Goal: Transaction & Acquisition: Purchase product/service

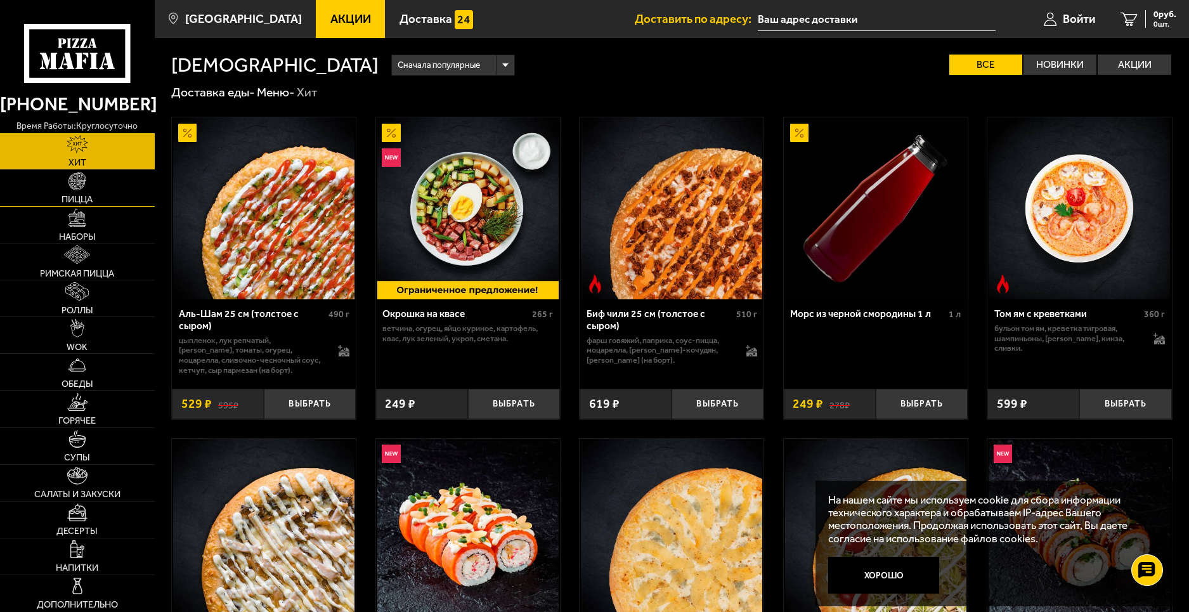
click at [77, 186] on img at bounding box center [78, 181] width 18 height 18
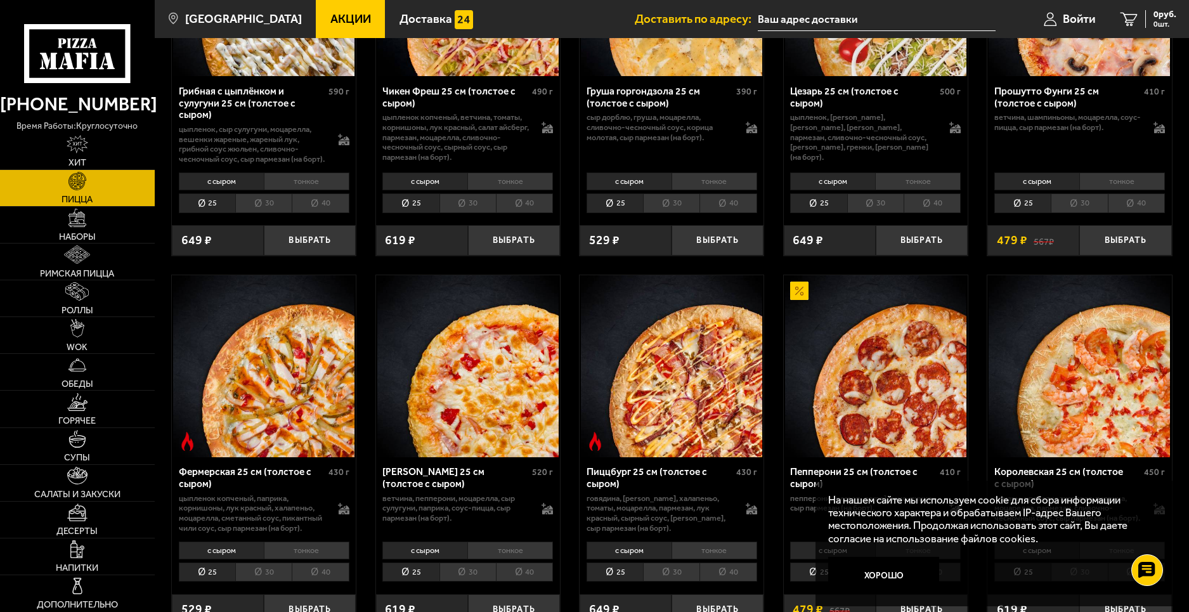
scroll to position [740, 0]
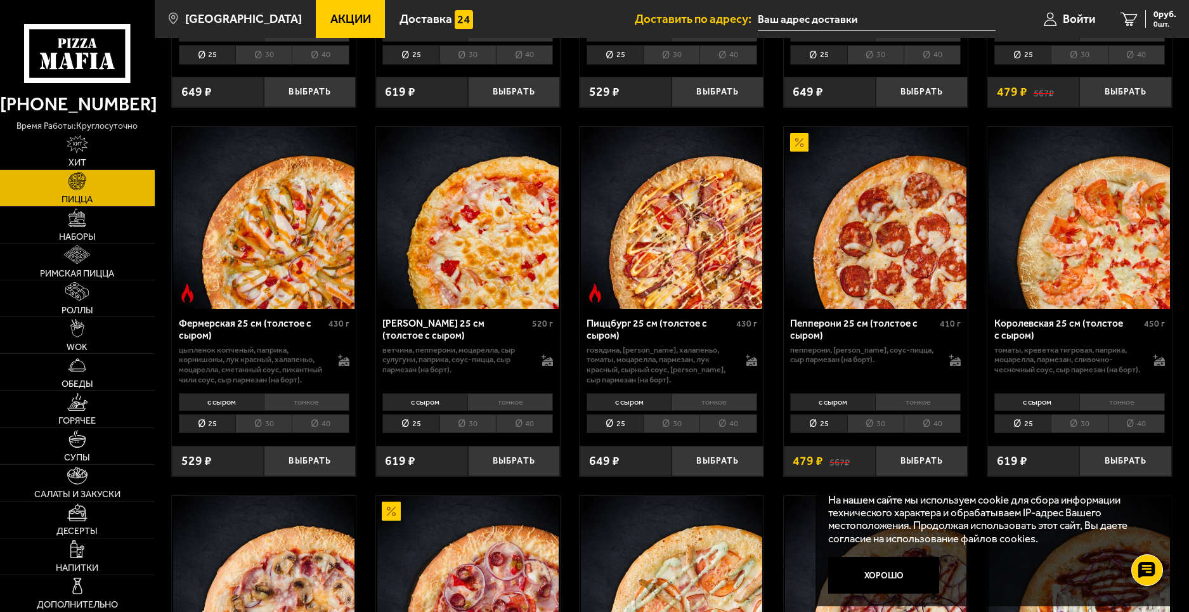
click at [667, 434] on li "30" at bounding box center [671, 424] width 56 height 20
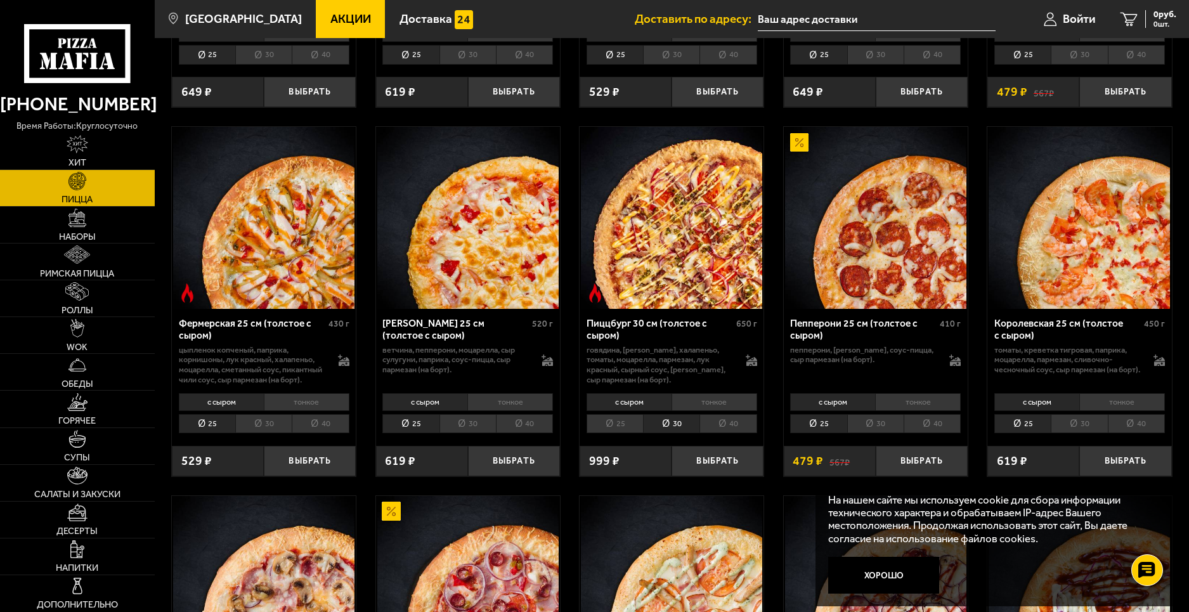
click at [606, 434] on li "25" at bounding box center [615, 424] width 56 height 20
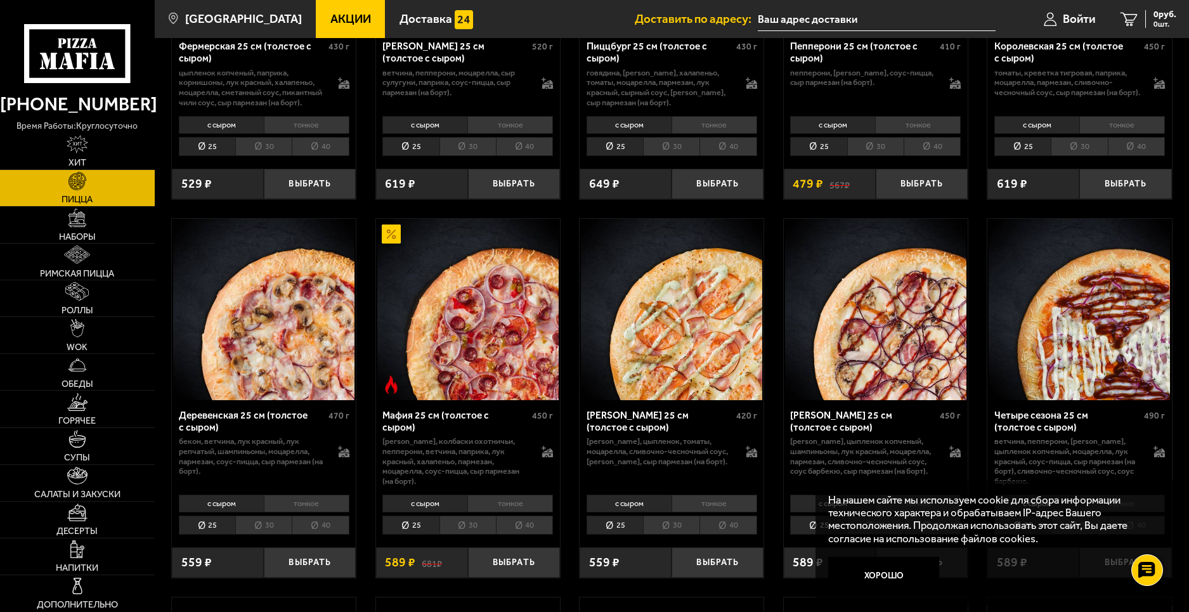
scroll to position [1036, 0]
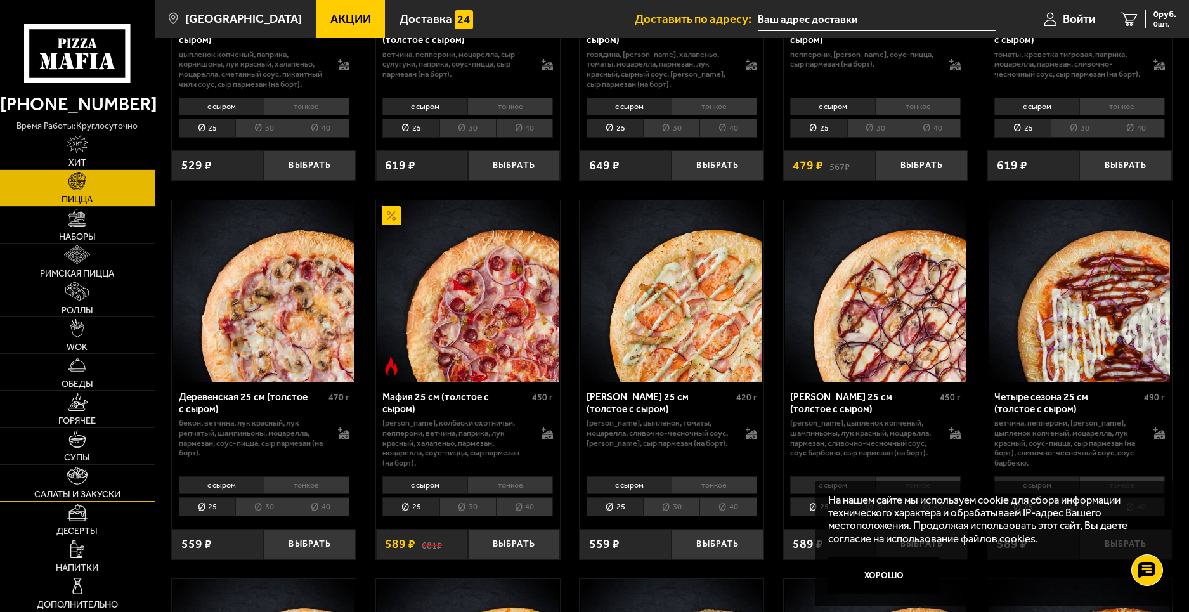
click at [65, 481] on link "Салаты и закуски" at bounding box center [77, 483] width 155 height 36
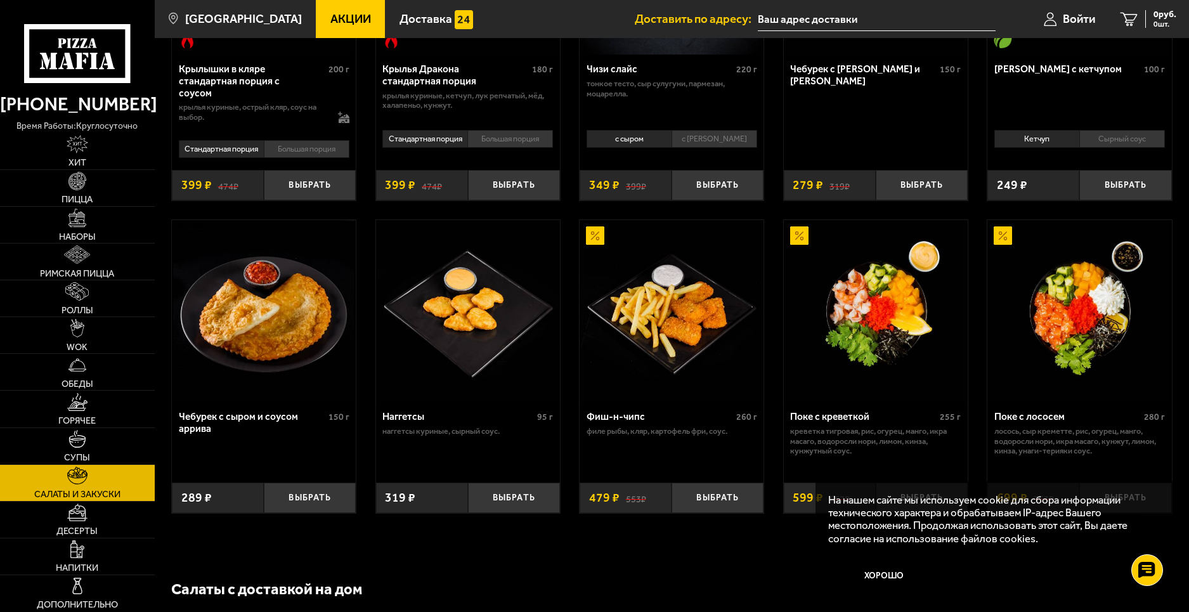
scroll to position [740, 0]
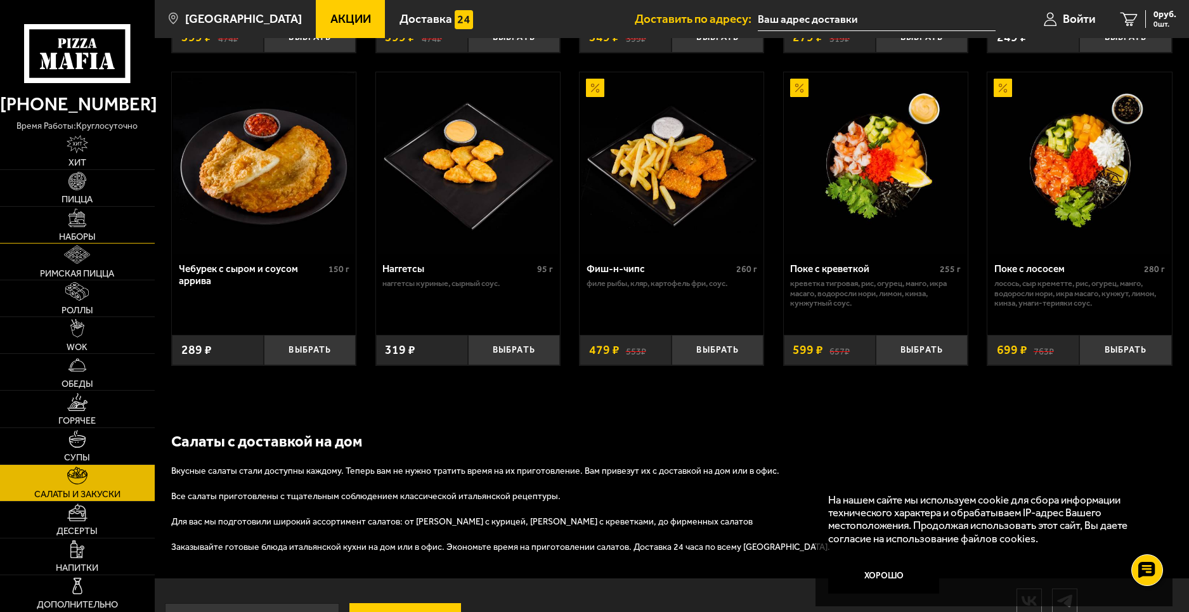
click at [78, 232] on span "Наборы" at bounding box center [77, 236] width 37 height 9
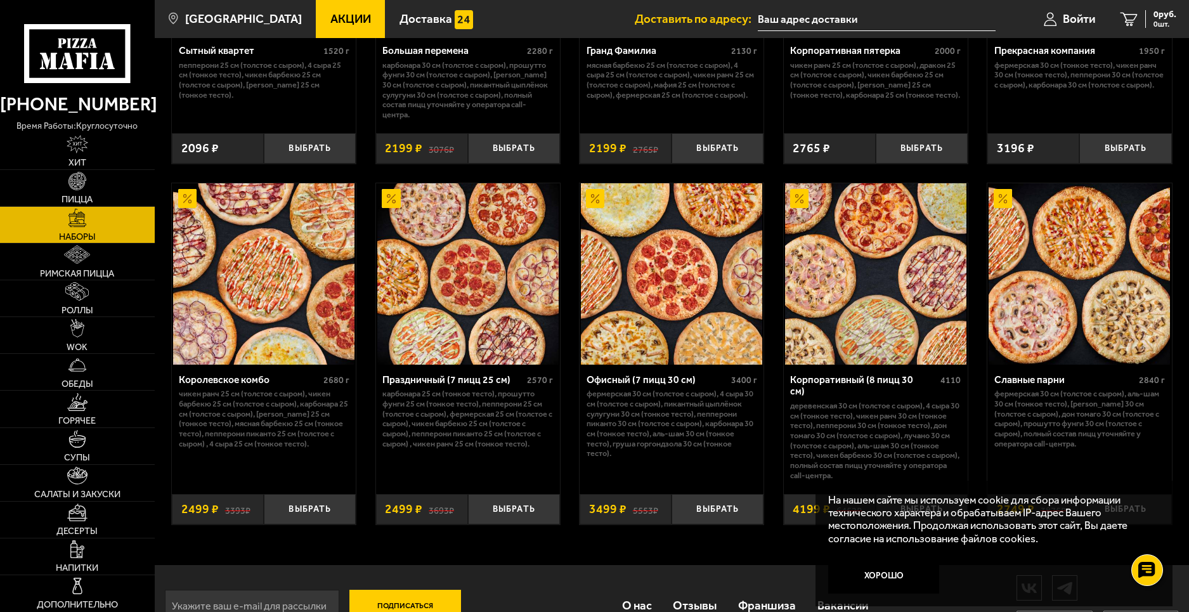
scroll to position [1864, 0]
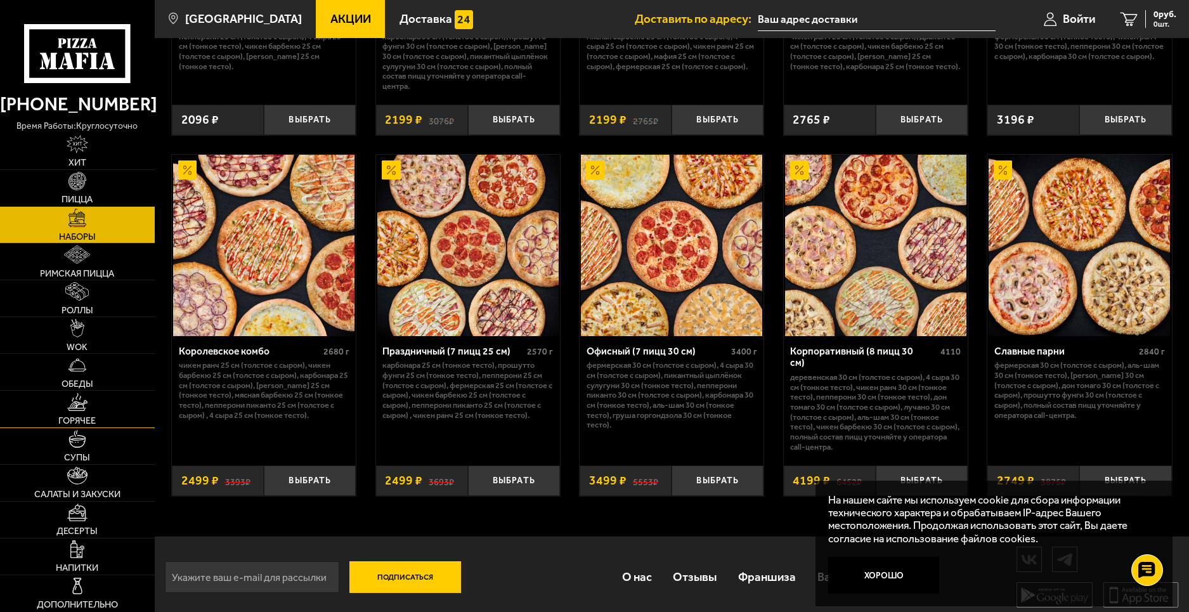
click at [73, 413] on link "Горячее" at bounding box center [77, 409] width 155 height 36
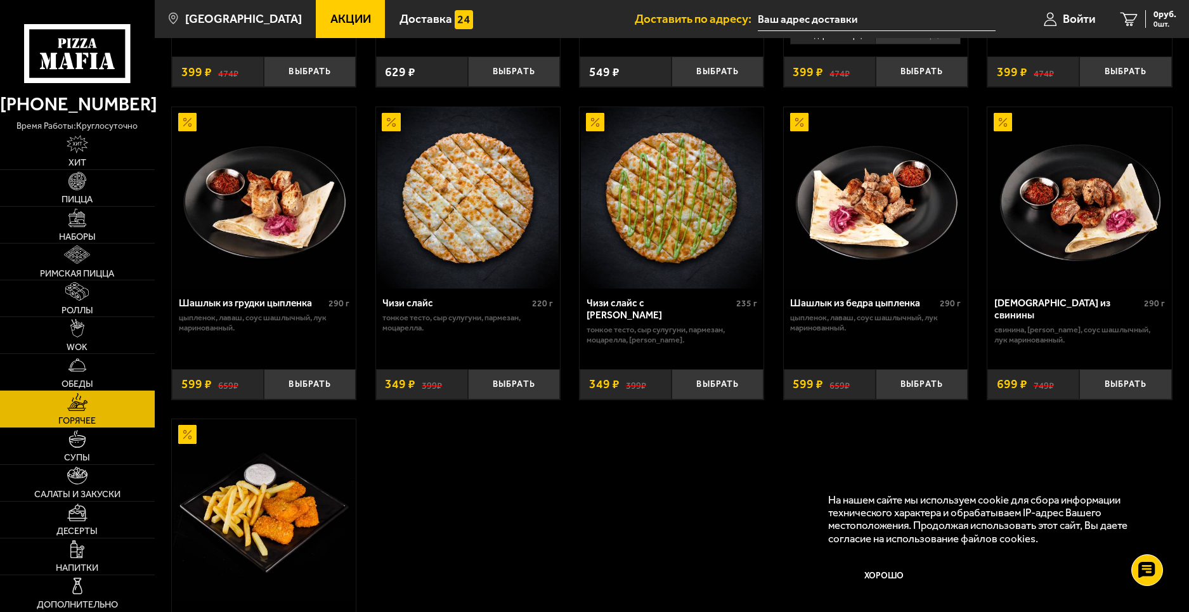
scroll to position [740, 0]
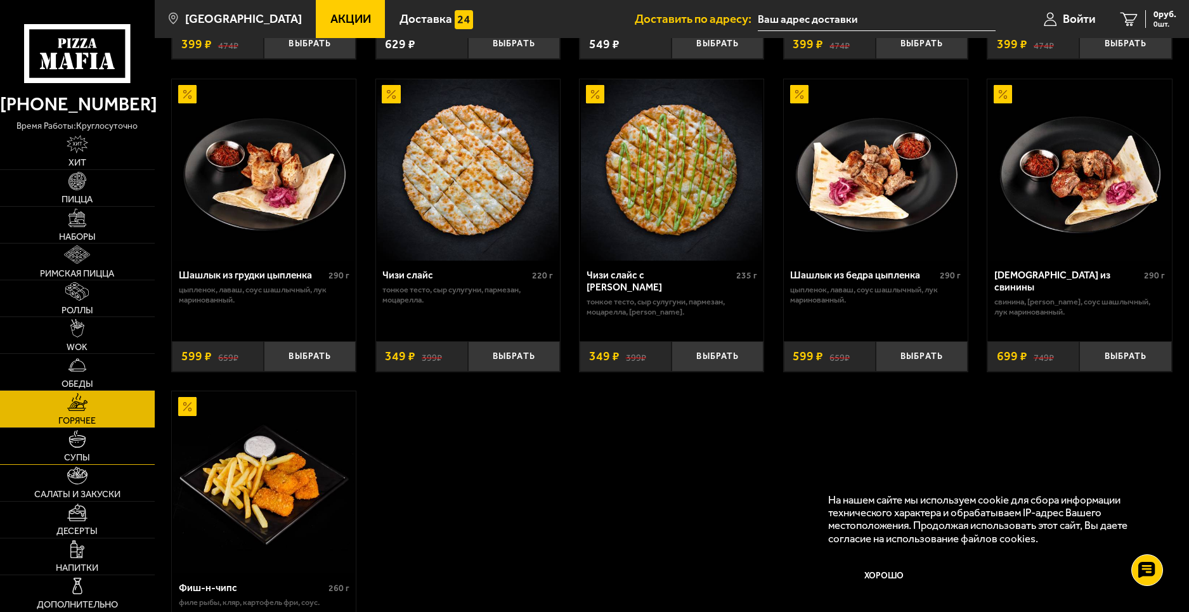
click at [78, 443] on img at bounding box center [78, 439] width 18 height 18
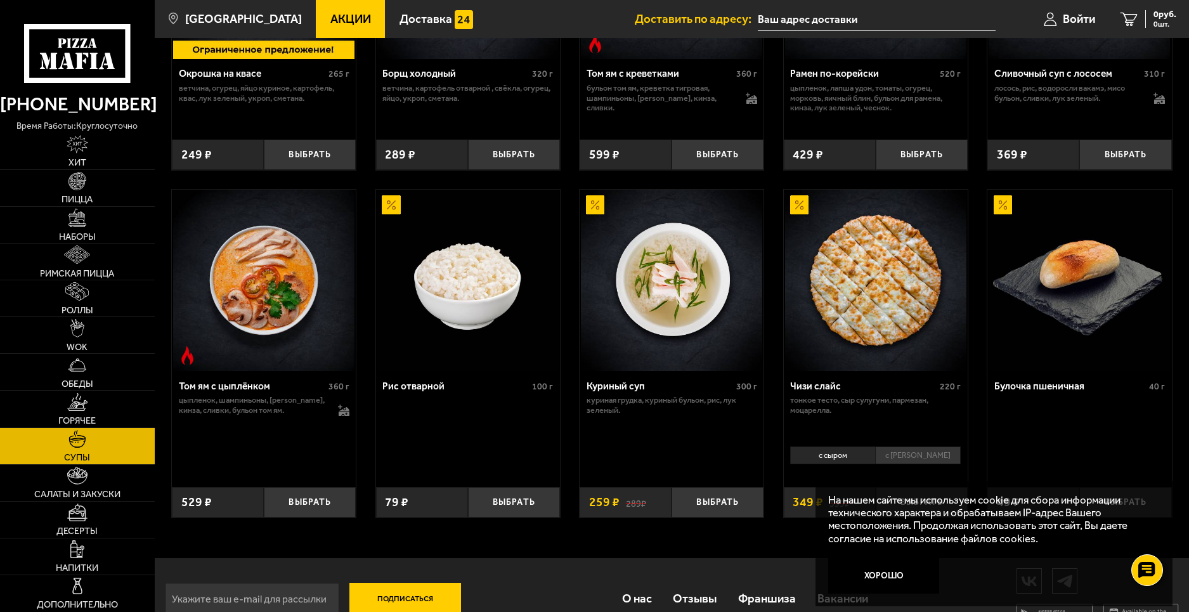
scroll to position [414, 0]
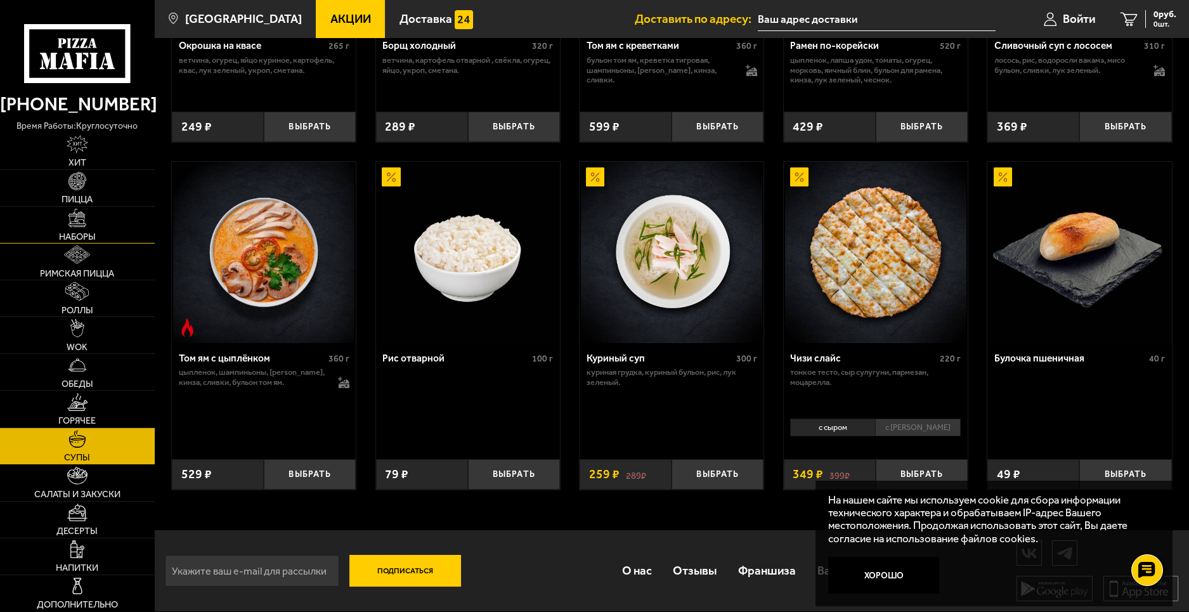
click at [69, 227] on img at bounding box center [78, 218] width 18 height 18
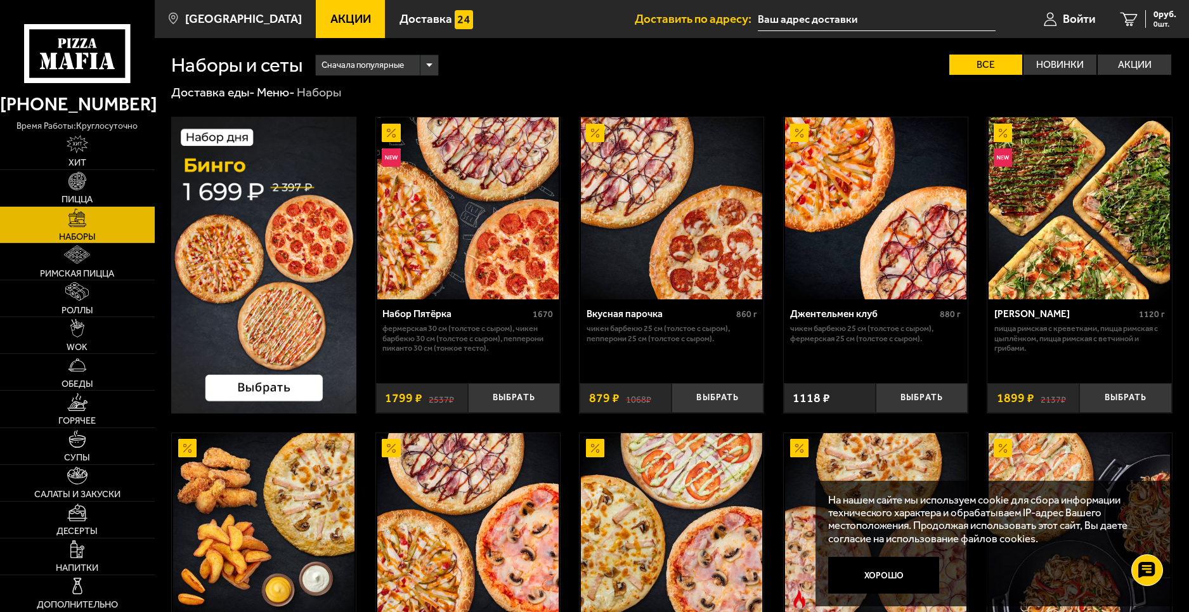
click at [850, 16] on input "text" at bounding box center [877, 19] width 238 height 23
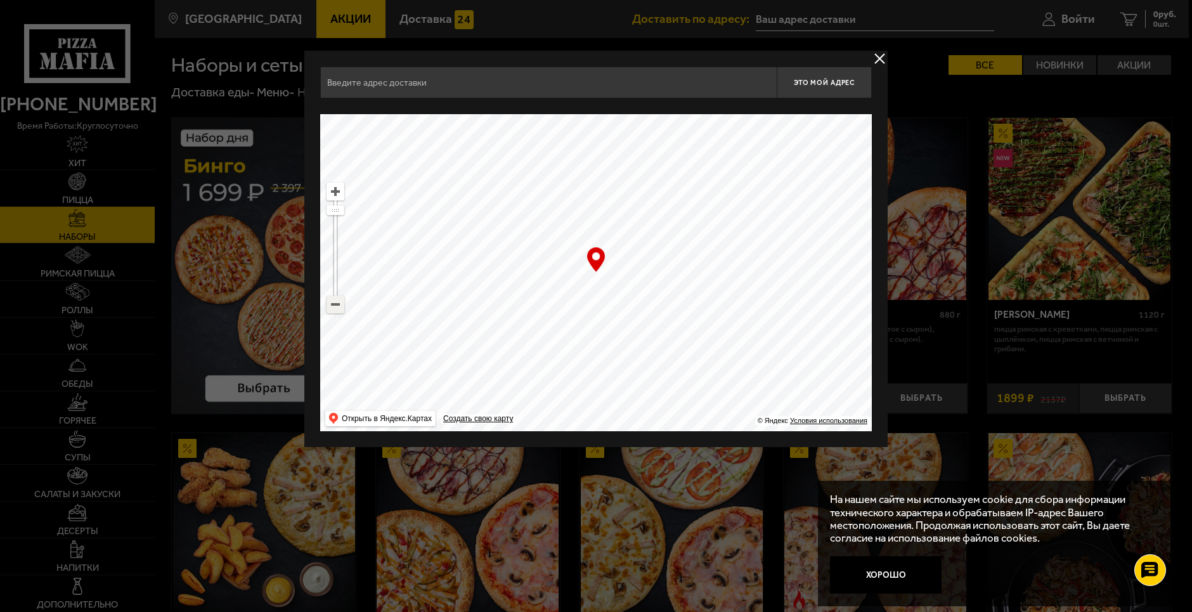
click at [335, 309] on ymaps at bounding box center [335, 304] width 16 height 16
click at [335, 308] on ymaps at bounding box center [335, 304] width 16 height 16
drag, startPoint x: 800, startPoint y: 291, endPoint x: 634, endPoint y: 358, distance: 179.5
click at [634, 358] on ymaps at bounding box center [596, 272] width 552 height 317
click at [337, 308] on ymaps at bounding box center [335, 304] width 16 height 16
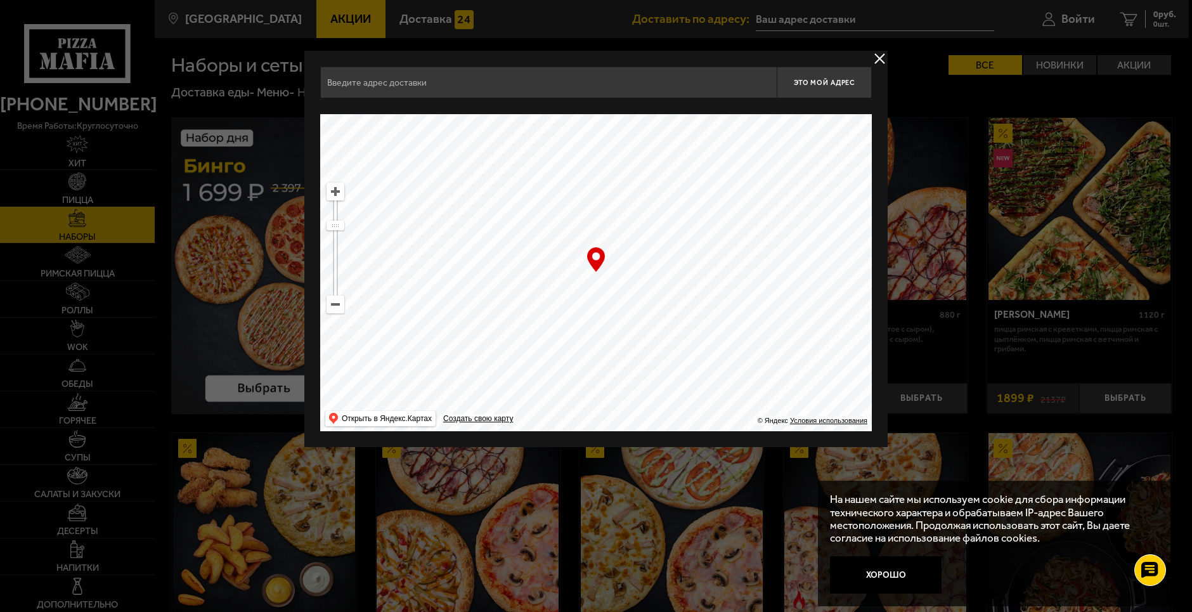
drag, startPoint x: 816, startPoint y: 376, endPoint x: 729, endPoint y: 346, distance: 92.5
click at [739, 362] on ymaps at bounding box center [596, 272] width 552 height 317
drag, startPoint x: 729, startPoint y: 346, endPoint x: 724, endPoint y: 339, distance: 7.7
click at [726, 342] on ymaps at bounding box center [596, 272] width 552 height 317
drag, startPoint x: 711, startPoint y: 329, endPoint x: 641, endPoint y: 319, distance: 71.1
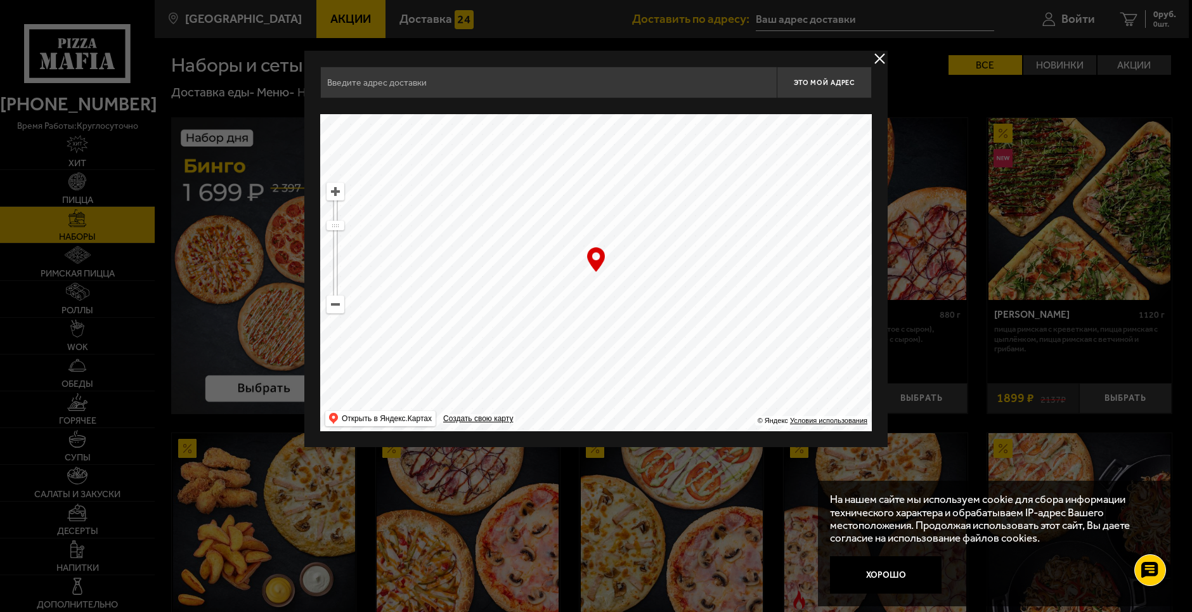
click at [671, 318] on ymaps at bounding box center [596, 272] width 552 height 317
drag, startPoint x: 641, startPoint y: 319, endPoint x: 585, endPoint y: 356, distance: 66.9
click at [634, 322] on ymaps at bounding box center [596, 272] width 552 height 317
drag, startPoint x: 585, startPoint y: 356, endPoint x: 560, endPoint y: 452, distance: 98.9
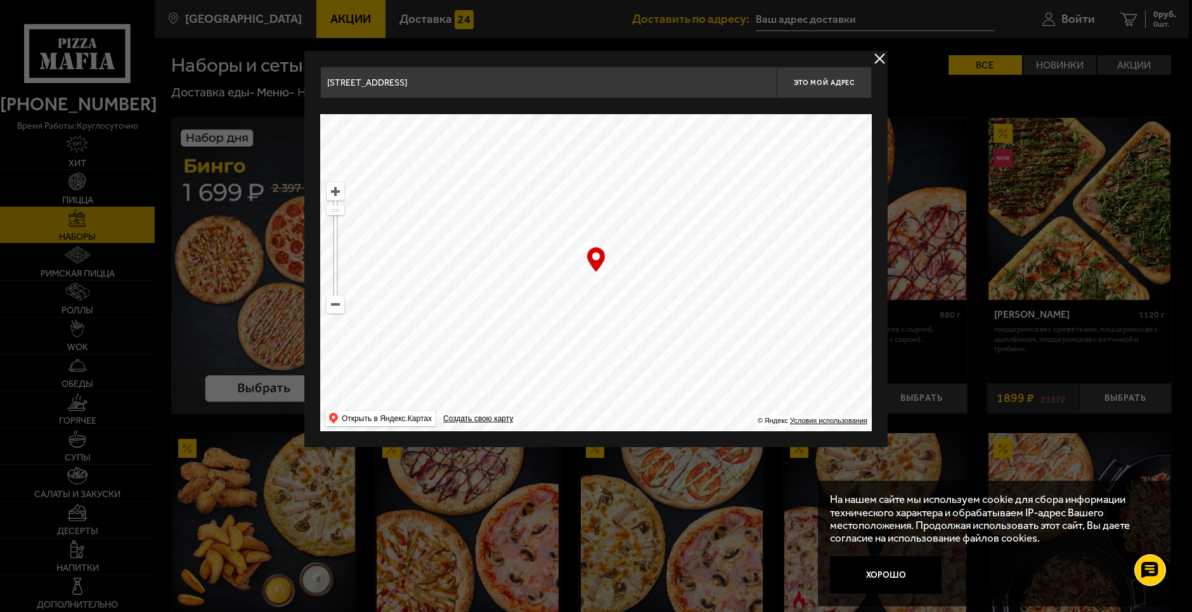
click at [337, 308] on ymaps at bounding box center [335, 304] width 16 height 16
click at [662, 211] on ymaps at bounding box center [596, 272] width 552 height 317
drag, startPoint x: 647, startPoint y: 268, endPoint x: 644, endPoint y: 416, distance: 147.8
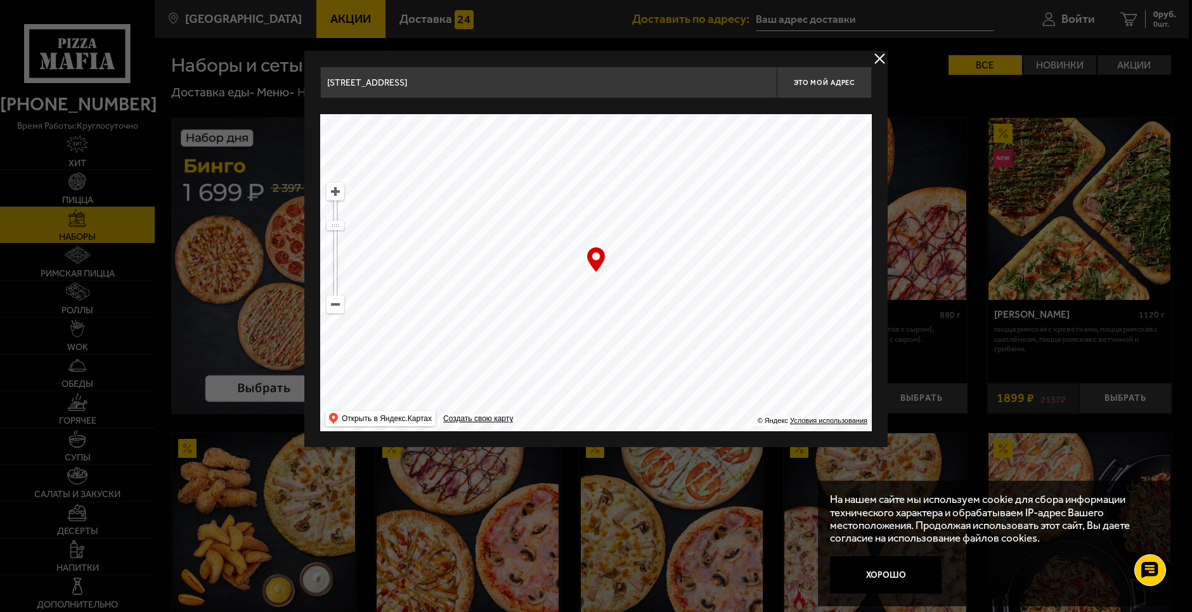
click at [644, 416] on ymaps at bounding box center [596, 272] width 552 height 317
drag, startPoint x: 643, startPoint y: 253, endPoint x: 643, endPoint y: 262, distance: 8.9
click at [643, 262] on ymaps at bounding box center [596, 272] width 552 height 317
drag, startPoint x: 643, startPoint y: 266, endPoint x: 644, endPoint y: 280, distance: 14.0
click at [643, 271] on ymaps at bounding box center [596, 272] width 552 height 317
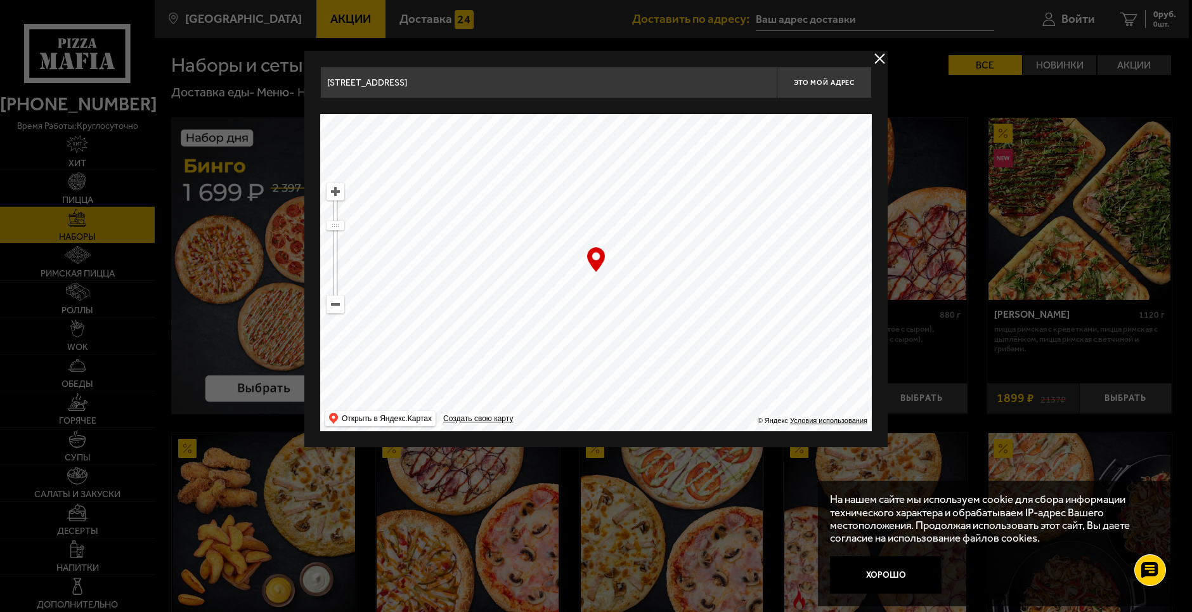
click at [645, 282] on ymaps at bounding box center [596, 272] width 552 height 317
drag, startPoint x: 646, startPoint y: 290, endPoint x: 648, endPoint y: 391, distance: 100.9
click at [648, 391] on ymaps at bounding box center [596, 272] width 552 height 317
click at [334, 190] on ymaps at bounding box center [335, 191] width 16 height 16
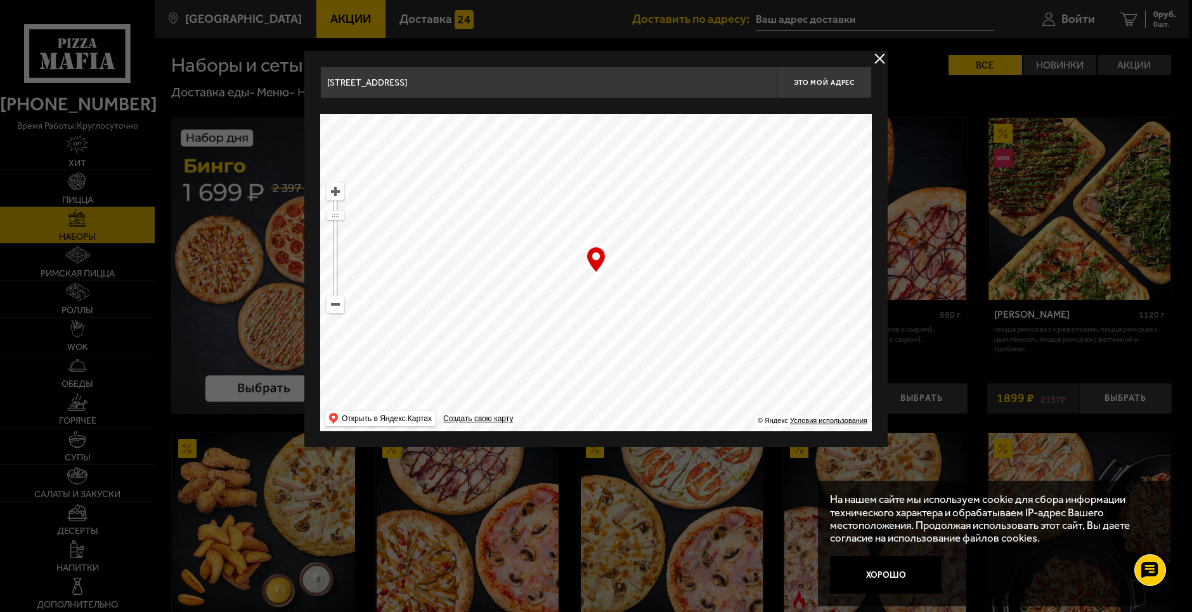
drag, startPoint x: 667, startPoint y: 237, endPoint x: 684, endPoint y: 280, distance: 46.4
click at [684, 280] on ymaps at bounding box center [596, 272] width 552 height 317
type input "[STREET_ADDRESS]"
drag, startPoint x: 625, startPoint y: 282, endPoint x: 627, endPoint y: 289, distance: 7.4
click at [627, 289] on ymaps at bounding box center [596, 272] width 552 height 317
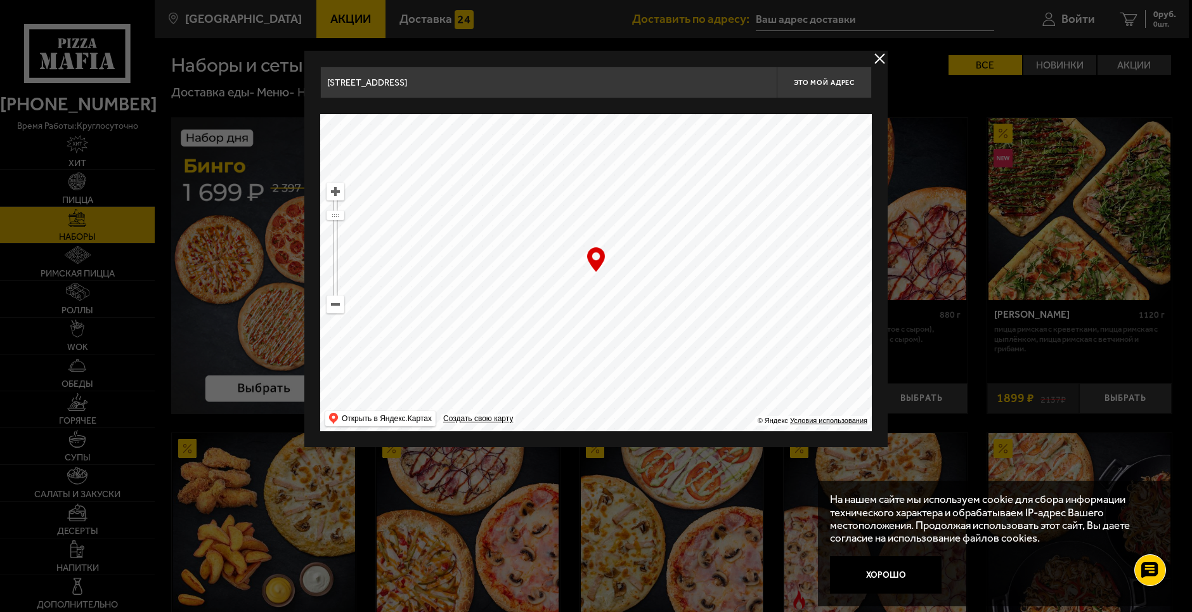
drag, startPoint x: 618, startPoint y: 284, endPoint x: 615, endPoint y: 277, distance: 8.0
click at [615, 277] on ymaps at bounding box center [596, 272] width 552 height 317
click at [600, 285] on ymaps at bounding box center [596, 272] width 552 height 317
click at [816, 82] on span "Это мой адрес" at bounding box center [824, 83] width 61 height 8
type input "[STREET_ADDRESS]"
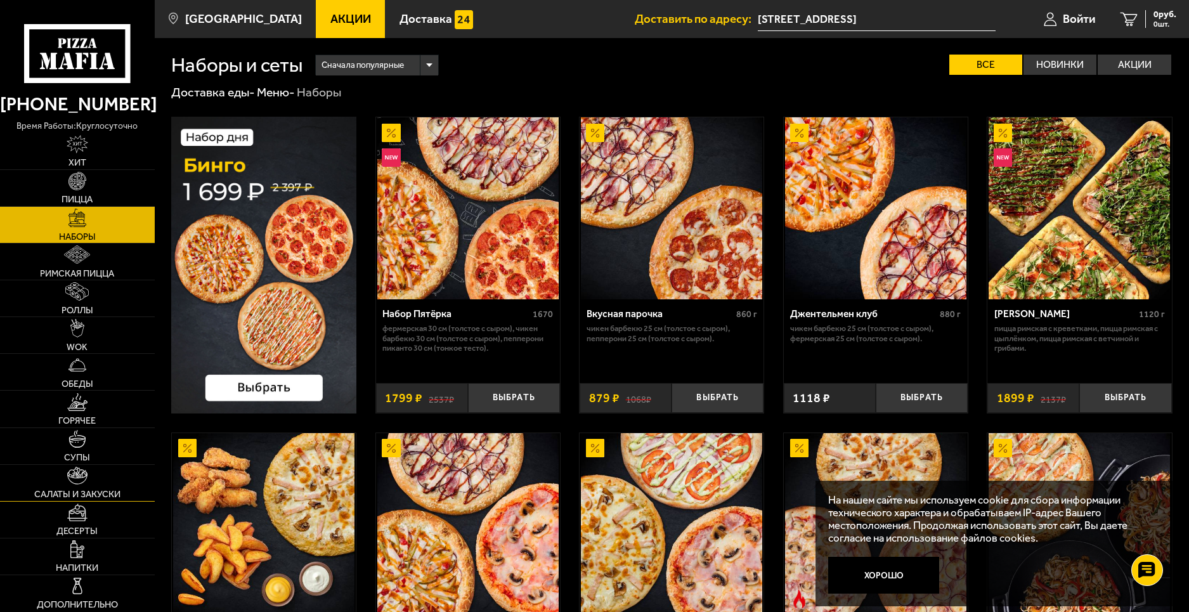
click at [78, 481] on img at bounding box center [77, 476] width 20 height 18
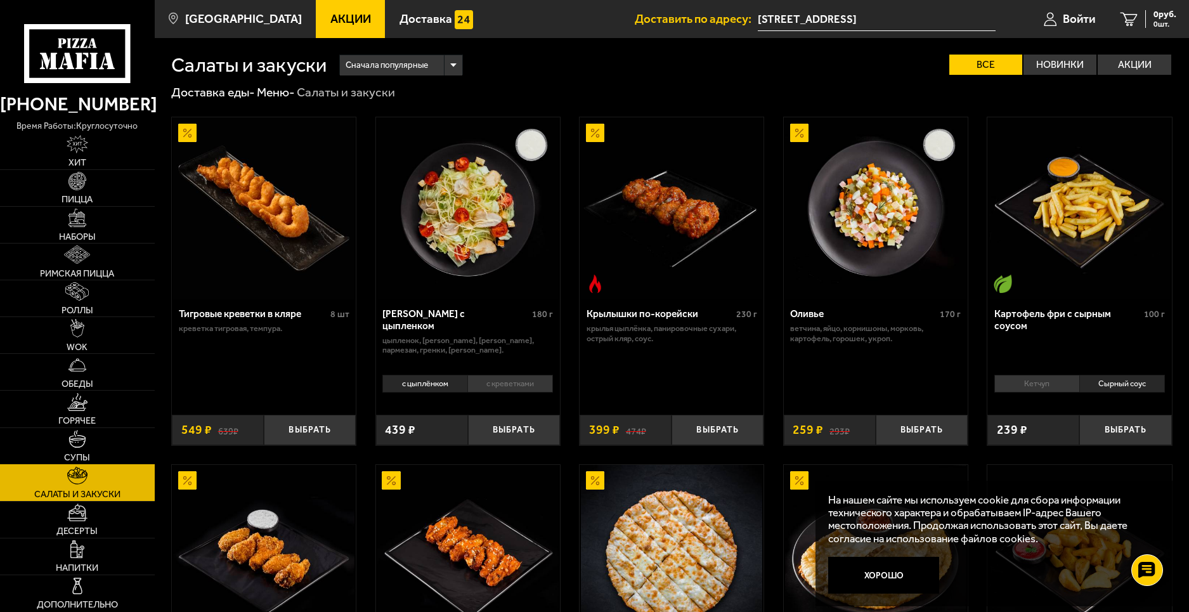
scroll to position [148, 0]
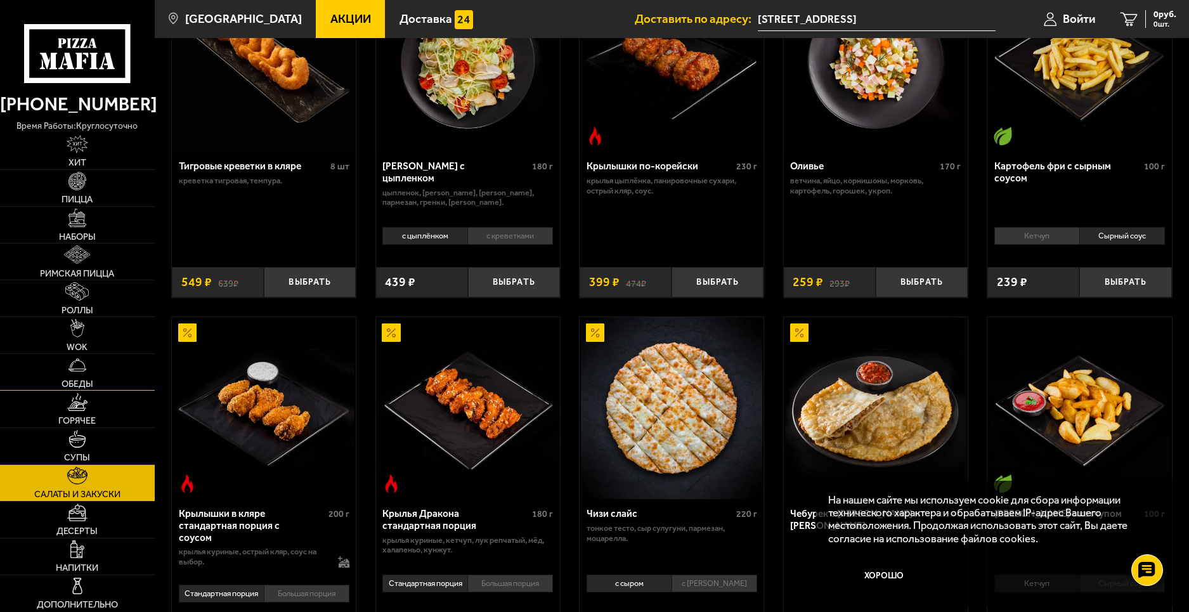
click at [77, 373] on img at bounding box center [78, 365] width 18 height 18
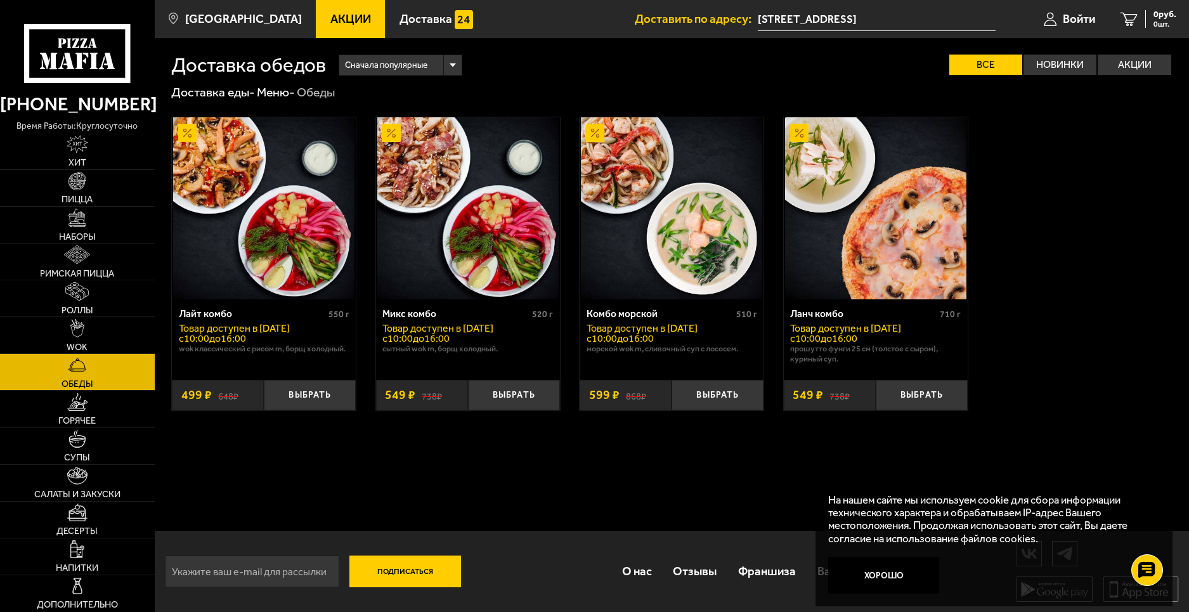
scroll to position [1, 0]
click at [82, 331] on img at bounding box center [77, 328] width 14 height 18
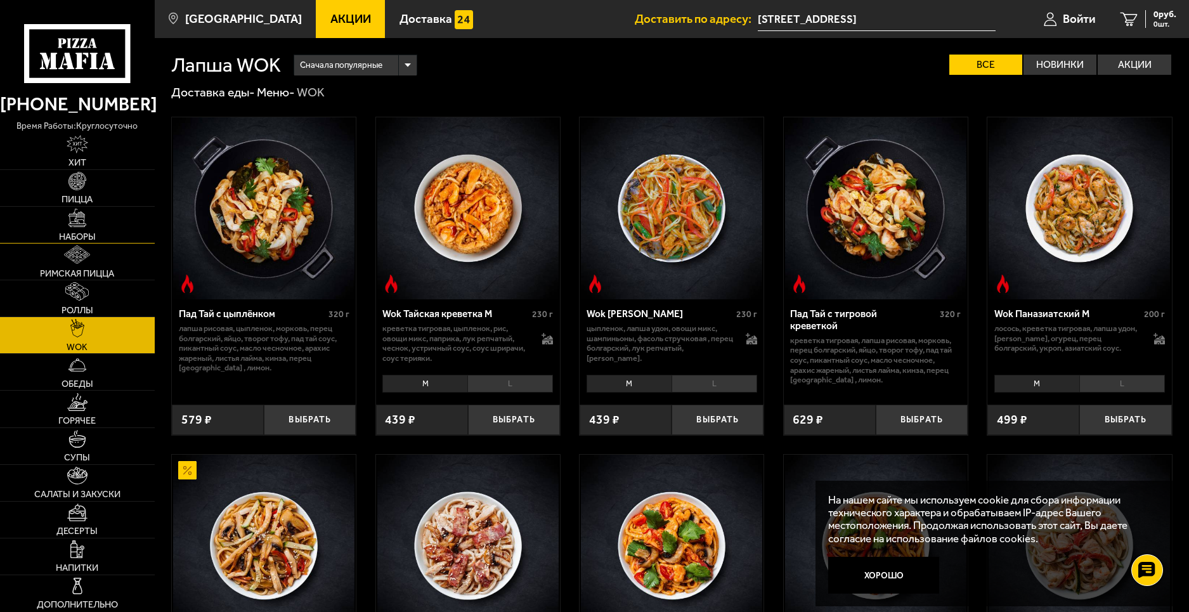
click at [81, 221] on img at bounding box center [78, 218] width 18 height 18
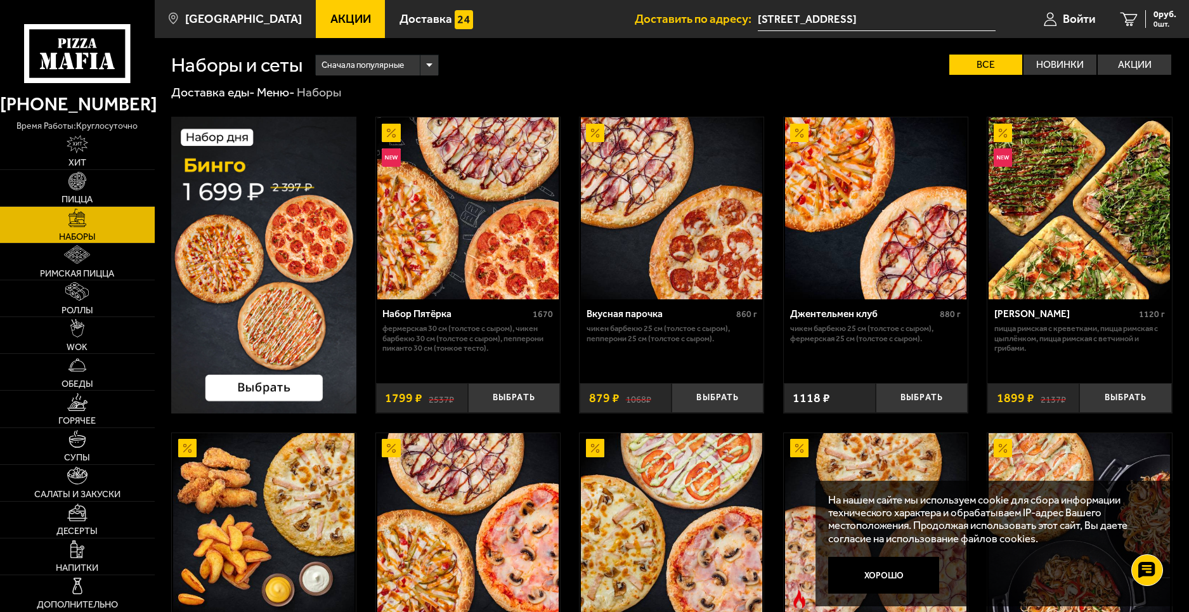
click at [297, 306] on img at bounding box center [263, 265] width 185 height 297
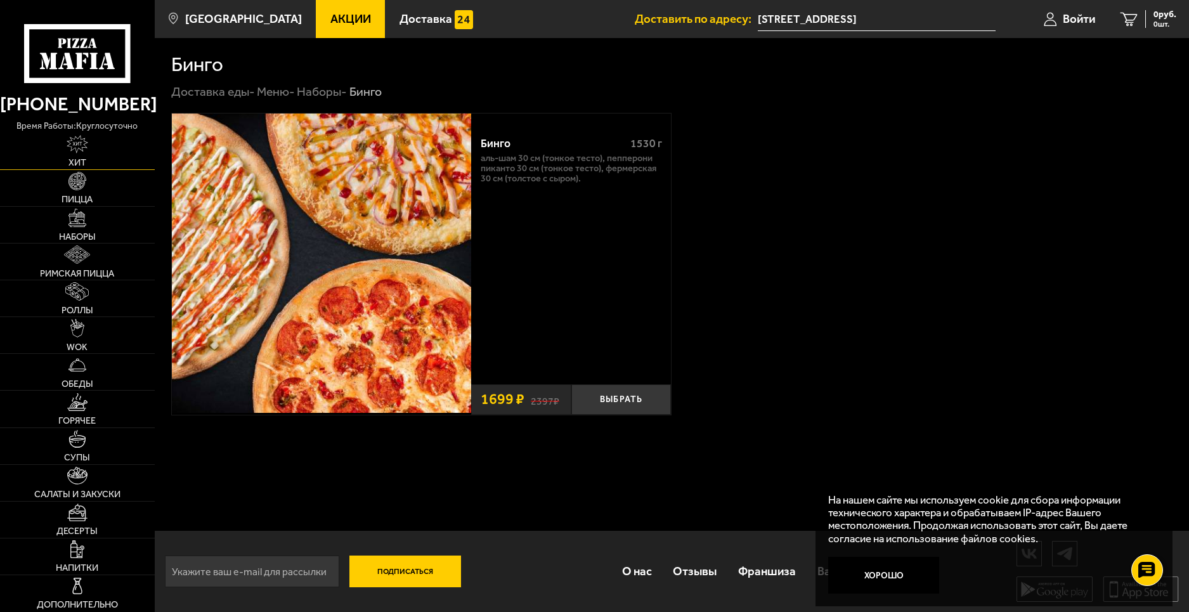
click at [74, 148] on img at bounding box center [78, 144] width 22 height 18
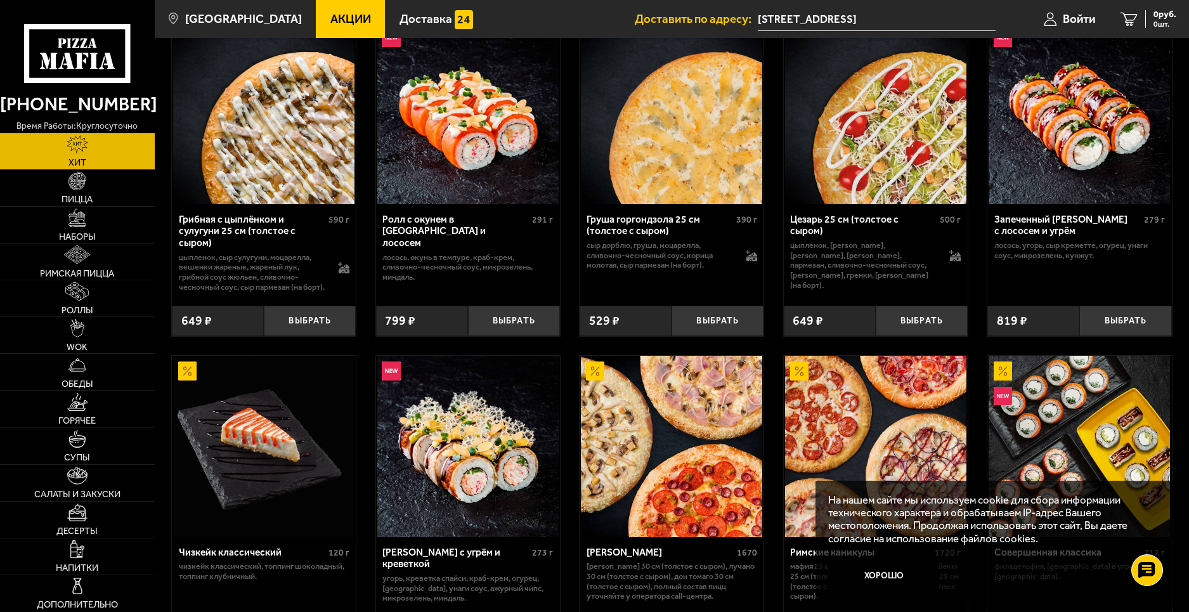
scroll to position [444, 0]
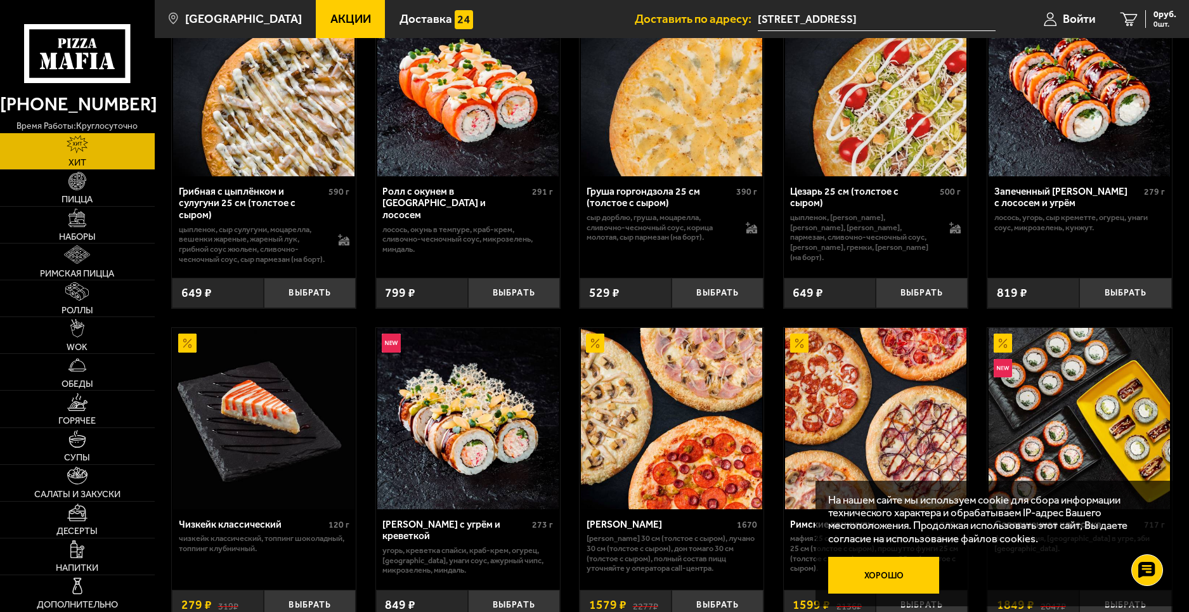
click at [892, 576] on button "Хорошо" at bounding box center [884, 575] width 112 height 37
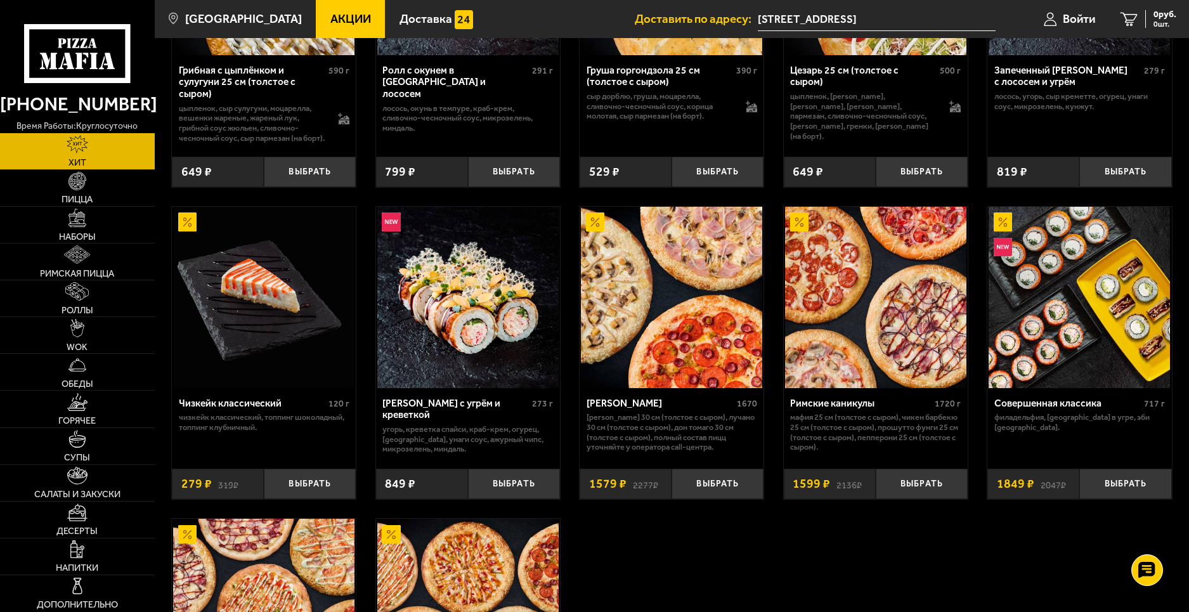
scroll to position [592, 0]
